Goal: Complete application form: Complete application form

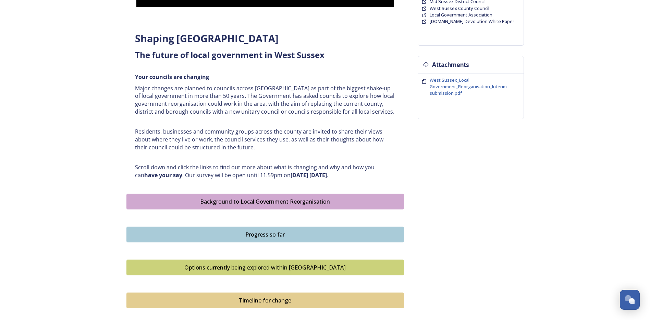
scroll to position [213, 0]
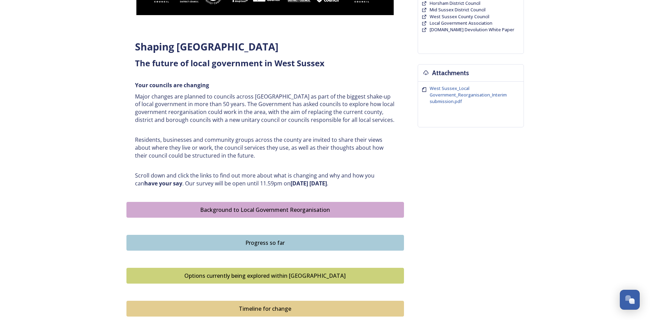
click at [317, 210] on div "Background to Local Government Reorganisation" at bounding box center [265, 209] width 270 height 8
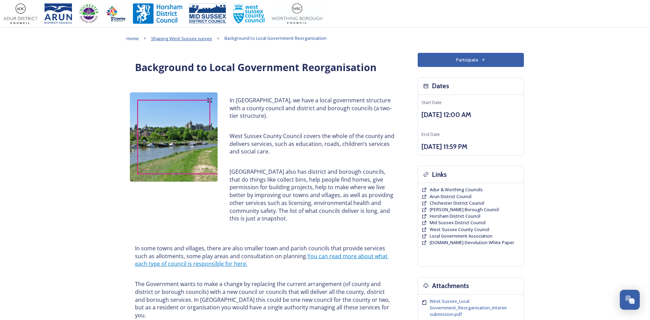
click at [175, 37] on span "Shaping West Sussex survey" at bounding box center [181, 38] width 61 height 6
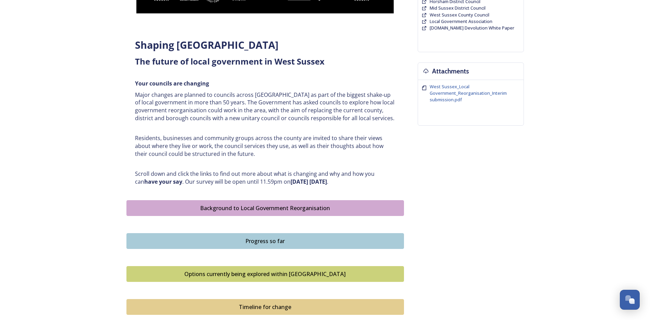
scroll to position [274, 0]
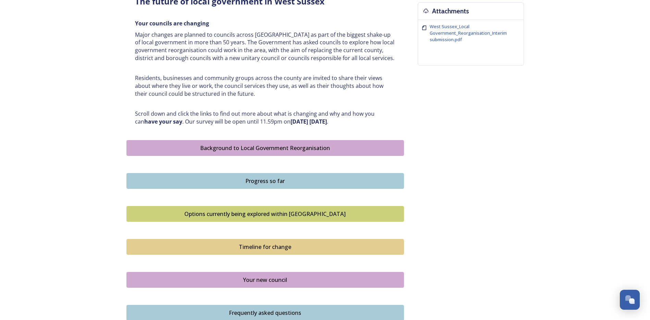
click at [256, 181] on div "Progress so far" at bounding box center [265, 181] width 270 height 8
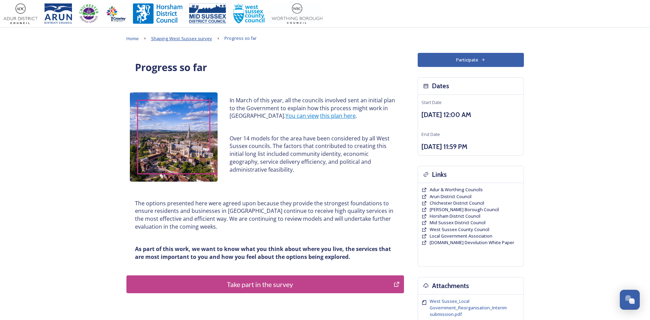
click at [198, 38] on span "Shaping West Sussex survey" at bounding box center [181, 38] width 61 height 6
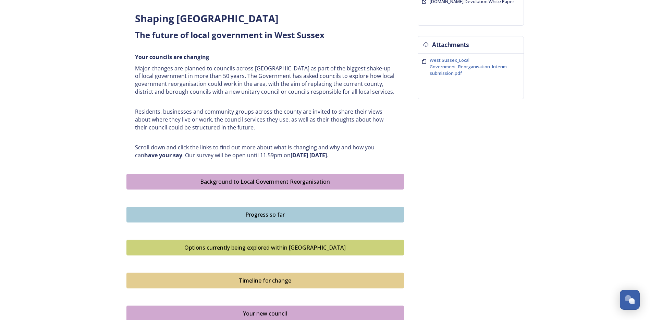
scroll to position [274, 0]
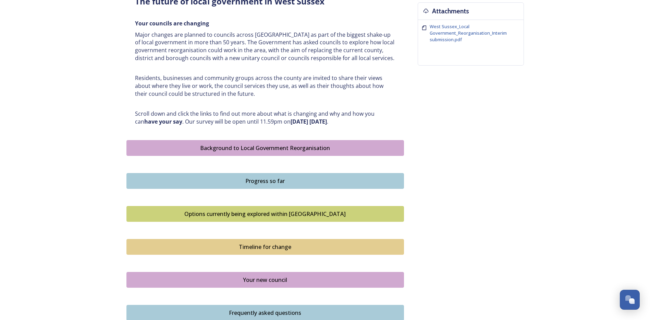
click at [242, 214] on div "Options currently being explored within West Sussex" at bounding box center [265, 214] width 270 height 8
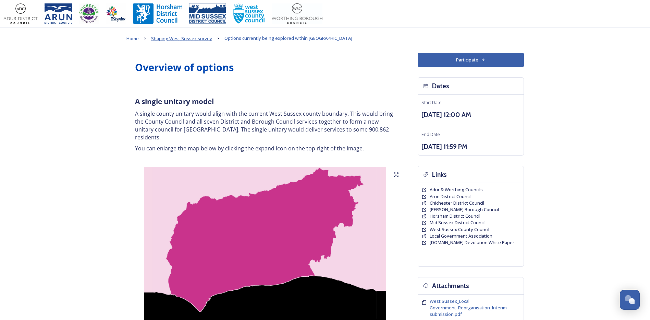
click at [187, 37] on span "Shaping West Sussex survey" at bounding box center [181, 38] width 61 height 6
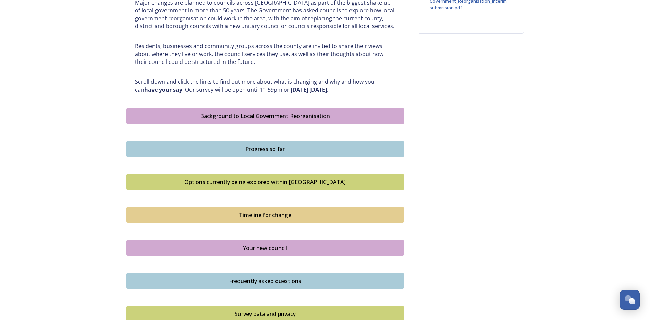
scroll to position [309, 0]
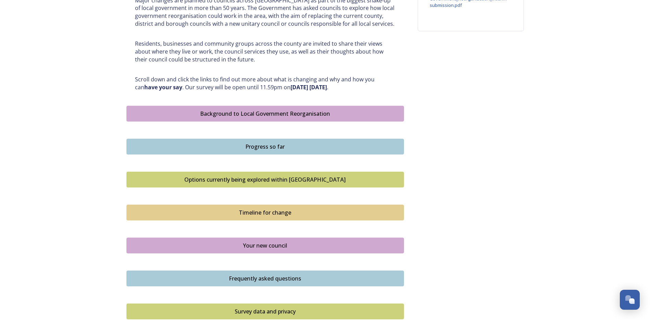
click at [243, 210] on div "Timeline for change" at bounding box center [265, 212] width 270 height 8
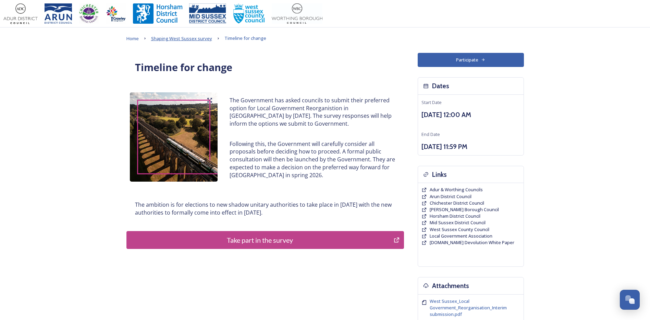
click at [173, 37] on span "Shaping West Sussex survey" at bounding box center [181, 38] width 61 height 6
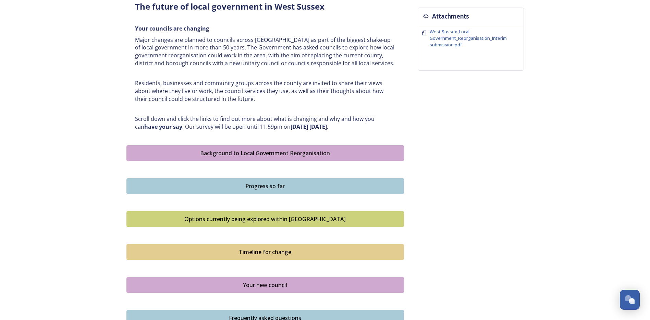
scroll to position [309, 0]
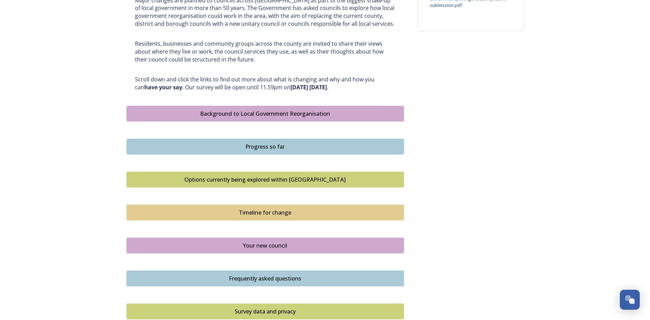
click at [241, 247] on div "Your new council" at bounding box center [265, 245] width 270 height 8
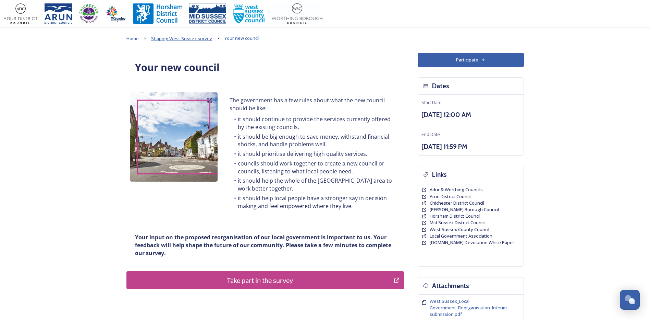
click at [178, 39] on span "Shaping West Sussex survey" at bounding box center [181, 38] width 61 height 6
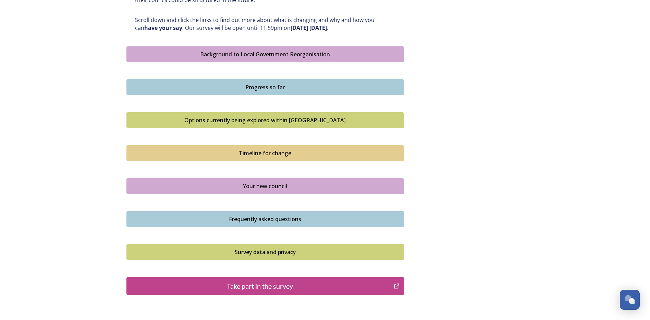
scroll to position [377, 0]
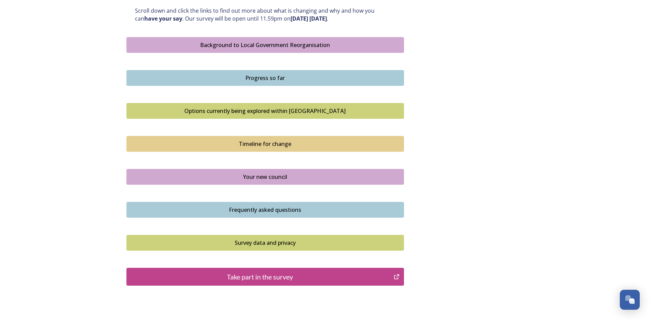
click at [244, 275] on div "Take part in the survey" at bounding box center [260, 276] width 260 height 10
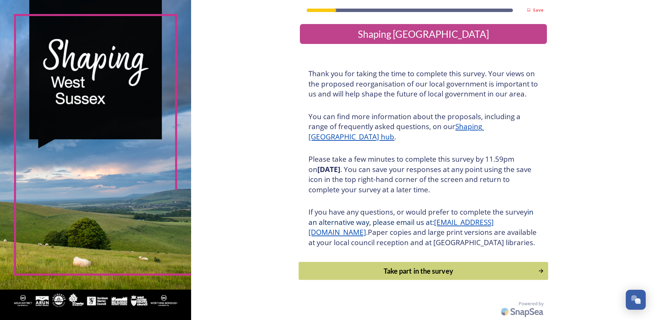
click at [377, 276] on div "Take part in the survey" at bounding box center [418, 270] width 232 height 10
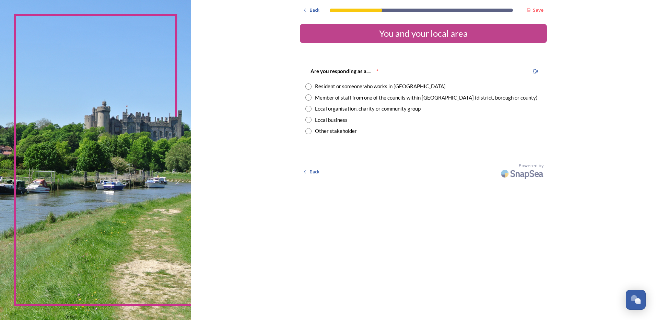
click at [308, 98] on input "radio" at bounding box center [308, 97] width 6 height 6
radio input "true"
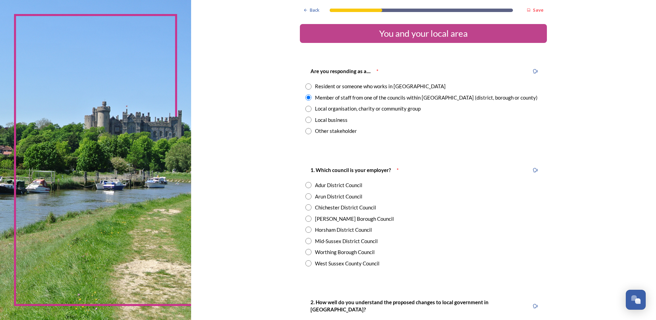
click at [324, 265] on div "West Sussex County Council" at bounding box center [347, 263] width 64 height 8
radio input "true"
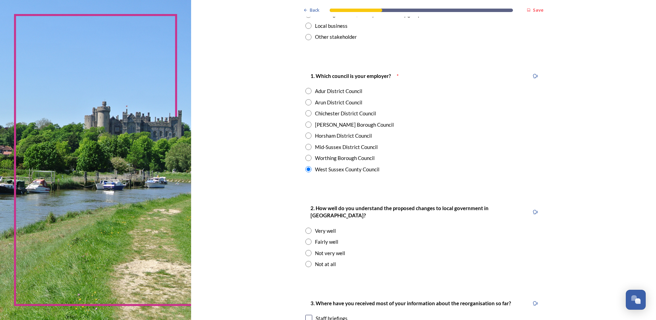
scroll to position [103, 0]
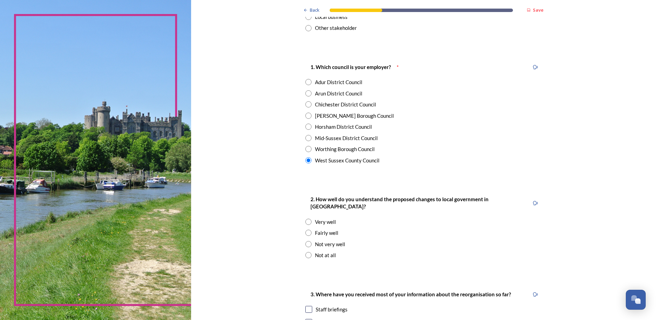
click at [316, 229] on div "Fairly well" at bounding box center [326, 233] width 23 height 8
radio input "true"
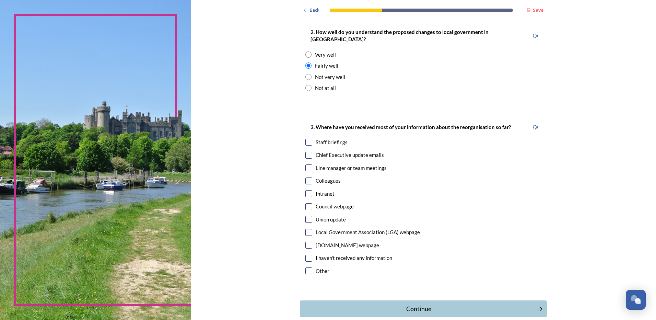
scroll to position [274, 0]
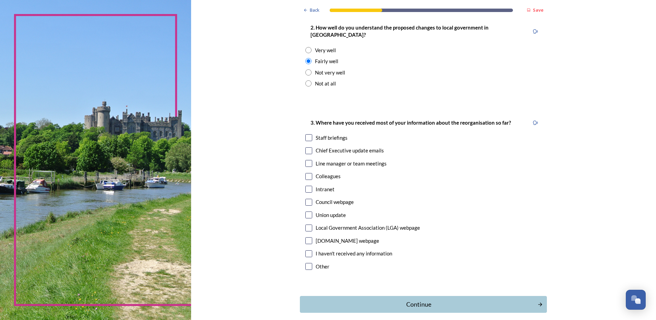
click at [307, 147] on input "checkbox" at bounding box center [308, 150] width 7 height 7
checkbox input "true"
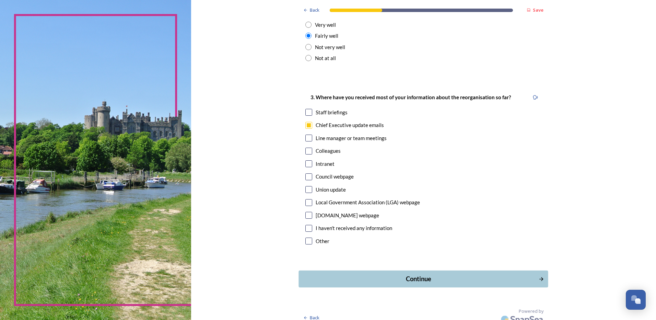
click at [386, 274] on div "Continue" at bounding box center [418, 278] width 232 height 9
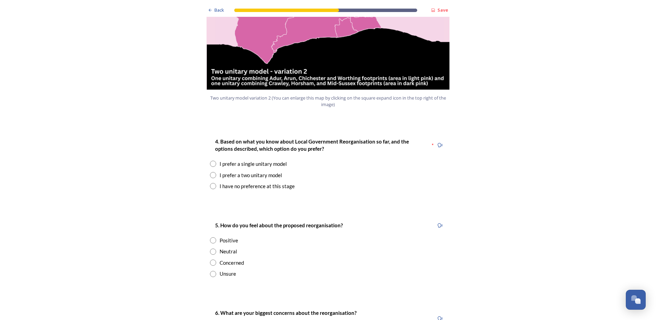
scroll to position [823, 0]
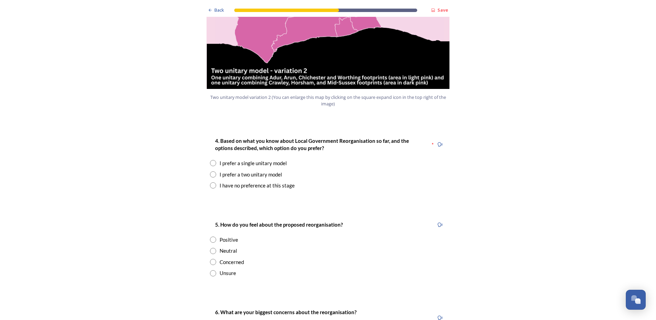
click at [211, 160] on input "radio" at bounding box center [213, 163] width 6 height 6
radio input "true"
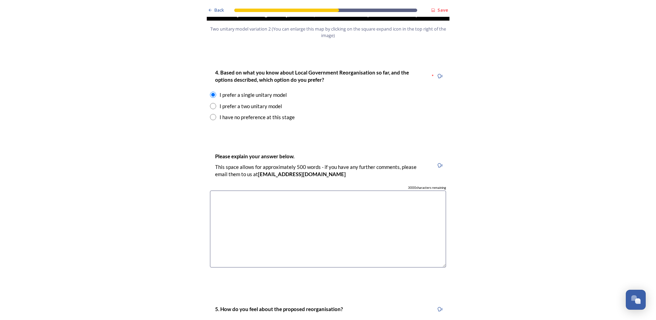
scroll to position [892, 0]
click at [333, 190] on textarea at bounding box center [328, 228] width 236 height 77
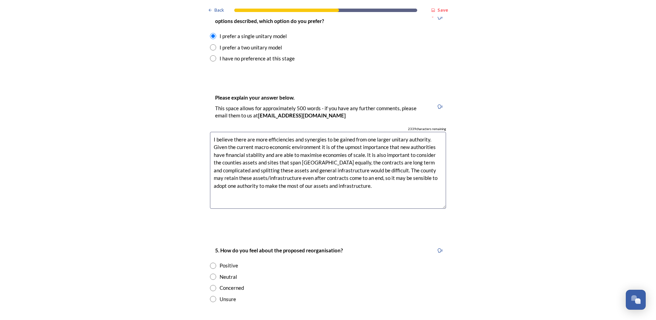
scroll to position [960, 0]
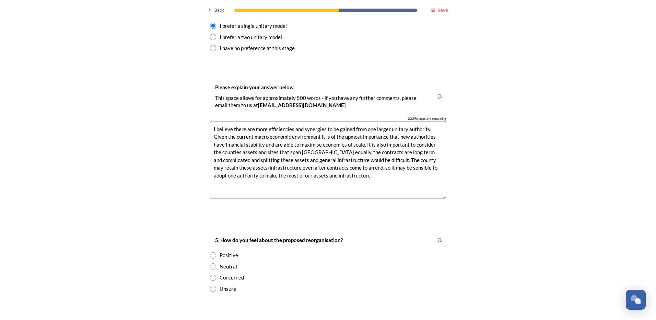
type textarea "I believe there are more efficiencies and synergies to be gained from one large…"
click at [234, 262] on div "Neutral" at bounding box center [227, 266] width 17 height 8
radio input "true"
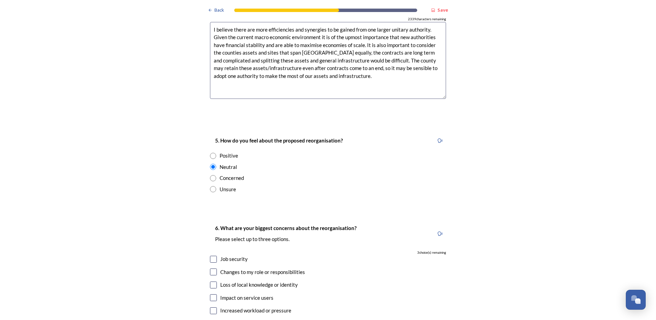
scroll to position [1063, 0]
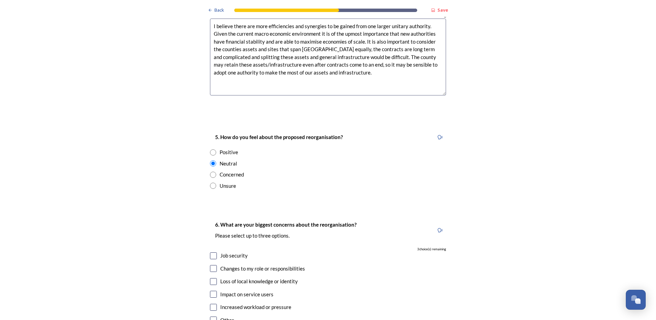
click at [213, 252] on input "checkbox" at bounding box center [213, 255] width 7 height 7
checkbox input "true"
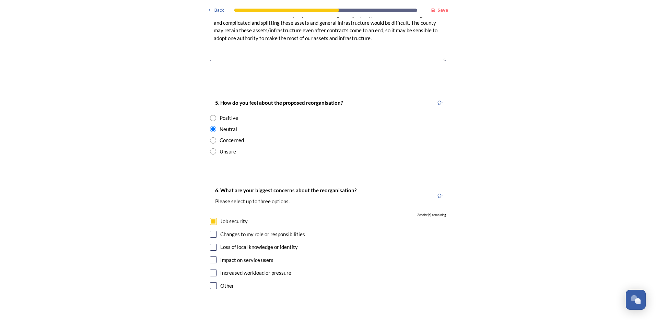
click at [213, 230] on input "checkbox" at bounding box center [213, 233] width 7 height 7
checkbox input "true"
click at [214, 256] on input "checkbox" at bounding box center [213, 259] width 7 height 7
checkbox input "true"
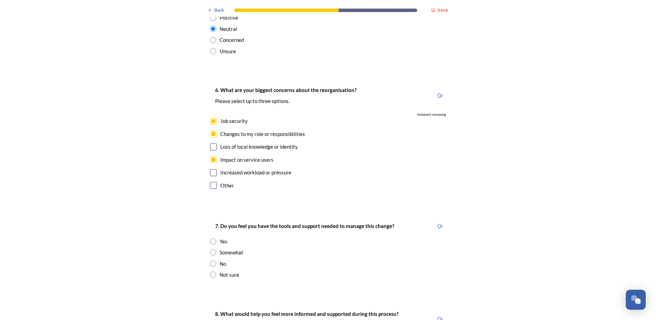
scroll to position [1200, 0]
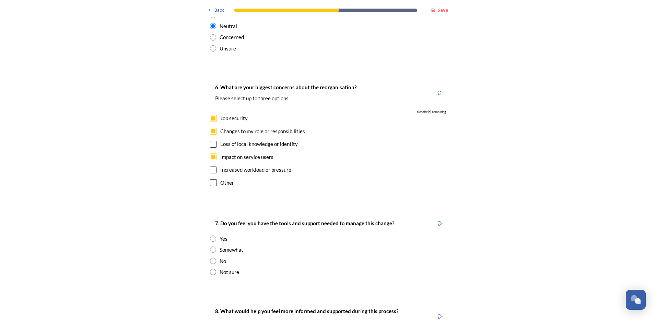
click at [224, 246] on div "Somewhat" at bounding box center [231, 250] width 24 height 8
radio input "true"
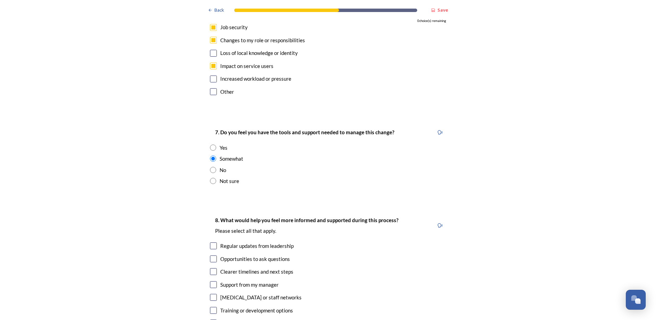
scroll to position [1303, 0]
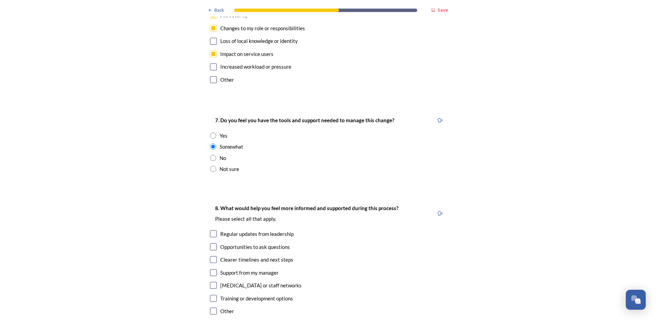
click at [211, 230] on input "checkbox" at bounding box center [213, 233] width 7 height 7
checkbox input "true"
click at [210, 243] on input "checkbox" at bounding box center [213, 246] width 7 height 7
checkbox input "true"
click at [210, 256] on input "checkbox" at bounding box center [213, 259] width 7 height 7
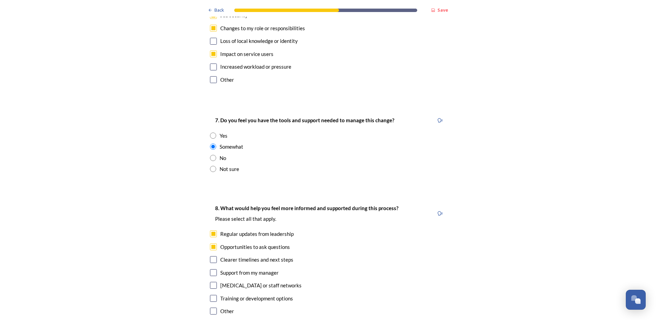
checkbox input "true"
click at [210, 269] on input "checkbox" at bounding box center [213, 272] width 7 height 7
checkbox input "true"
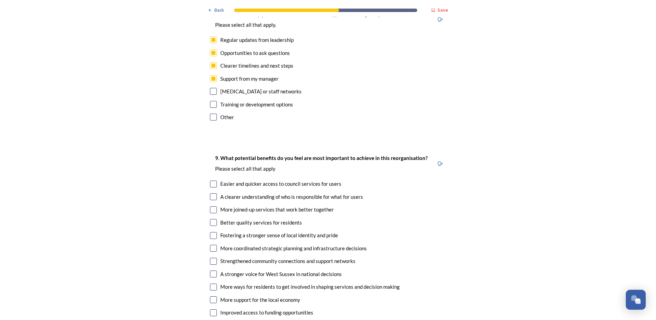
scroll to position [1509, 0]
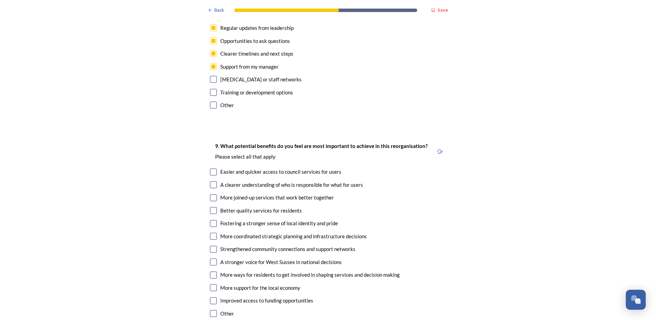
click at [212, 168] on input "checkbox" at bounding box center [213, 171] width 7 height 7
checkbox input "true"
click at [213, 181] on input "checkbox" at bounding box center [213, 184] width 7 height 7
checkbox input "true"
click at [212, 194] on input "checkbox" at bounding box center [213, 197] width 7 height 7
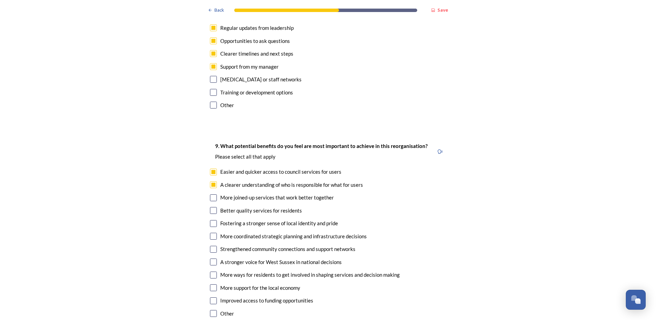
checkbox input "true"
click at [212, 207] on input "checkbox" at bounding box center [213, 210] width 7 height 7
checkbox input "true"
click at [212, 232] on input "checkbox" at bounding box center [213, 235] width 7 height 7
checkbox input "true"
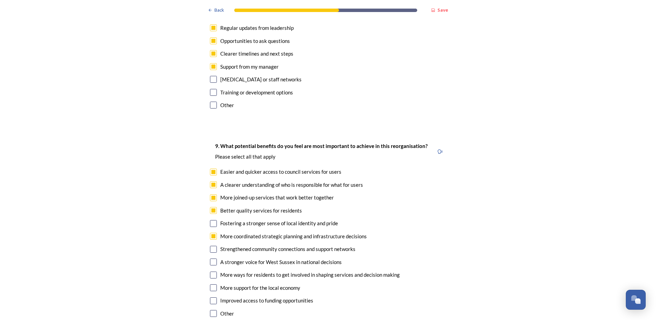
click at [211, 258] on input "checkbox" at bounding box center [213, 261] width 7 height 7
checkbox input "true"
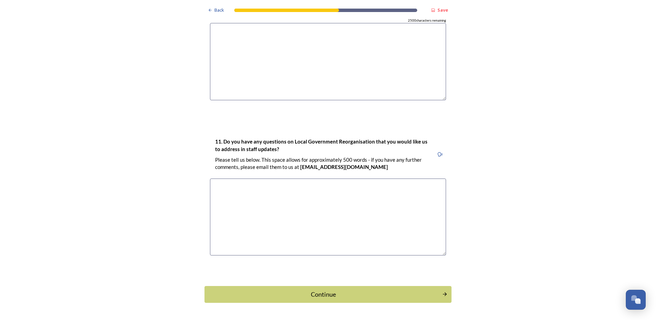
scroll to position [1891, 0]
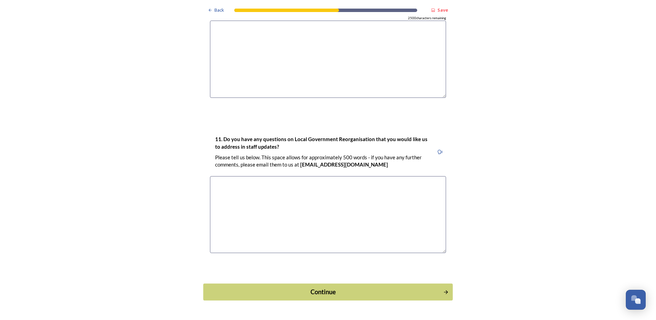
click at [297, 287] on div "Continue" at bounding box center [323, 291] width 232 height 9
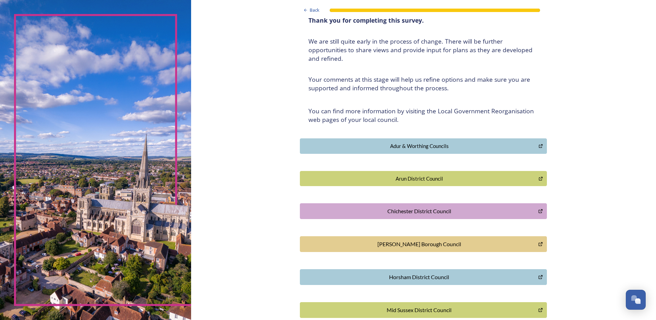
scroll to position [69, 0]
